Goal: Information Seeking & Learning: Learn about a topic

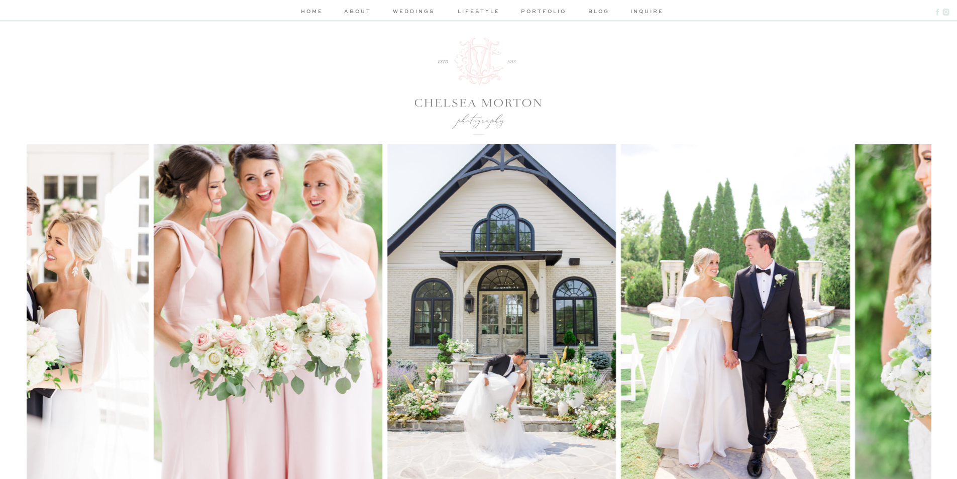
click at [369, 13] on nav "about" at bounding box center [358, 12] width 30 height 11
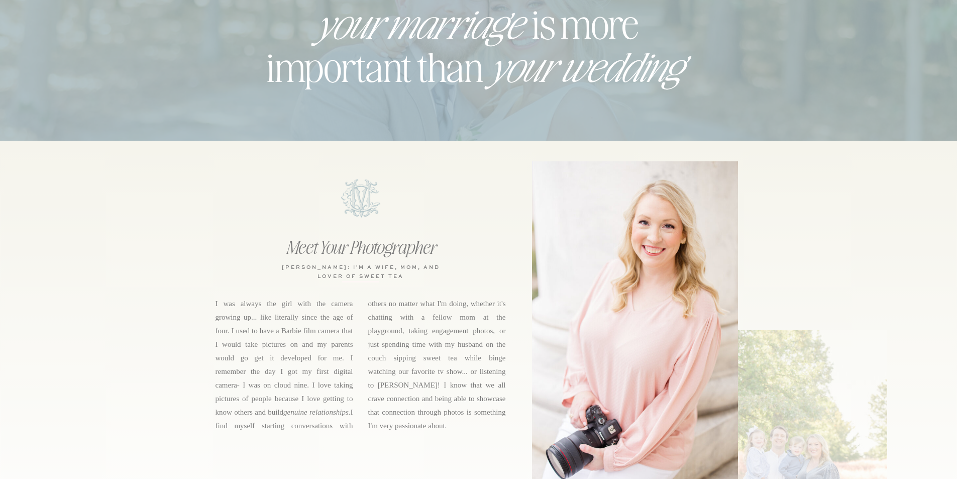
scroll to position [301, 0]
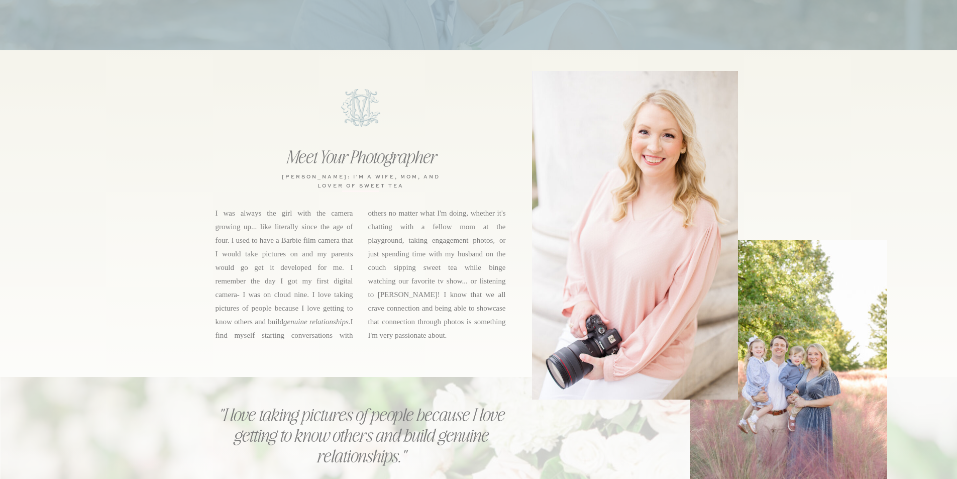
click at [348, 159] on h2 "Meet Your Photographer" at bounding box center [361, 156] width 180 height 20
click at [346, 187] on h3 "chelsea morton: i'm a WIFE, MOM, and lover of sweet tea" at bounding box center [360, 179] width 163 height 15
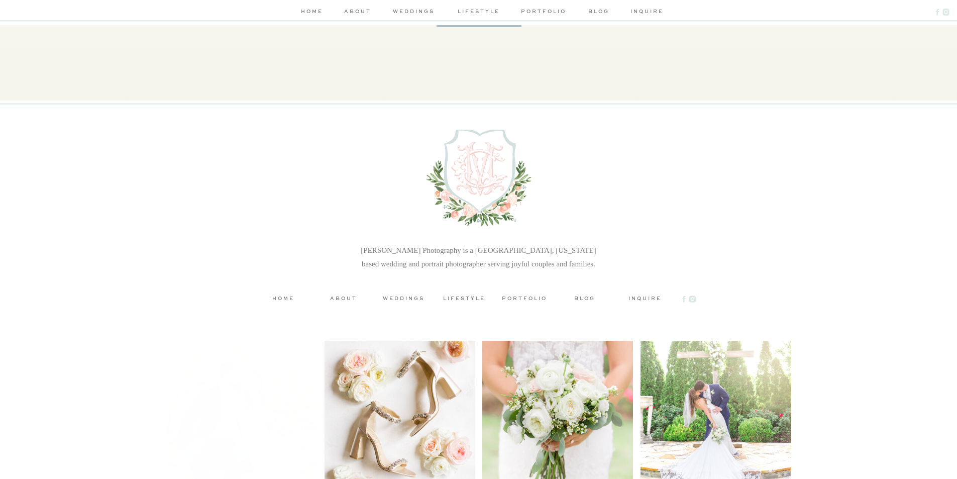
scroll to position [2560, 0]
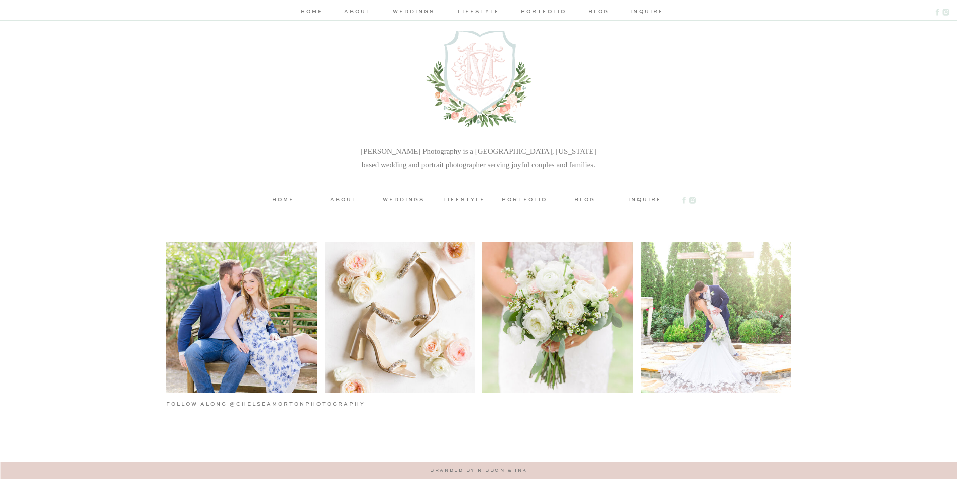
click at [345, 198] on h3 "about" at bounding box center [343, 199] width 45 height 8
click at [366, 13] on nav "about" at bounding box center [358, 12] width 30 height 11
